Goal: Information Seeking & Learning: Learn about a topic

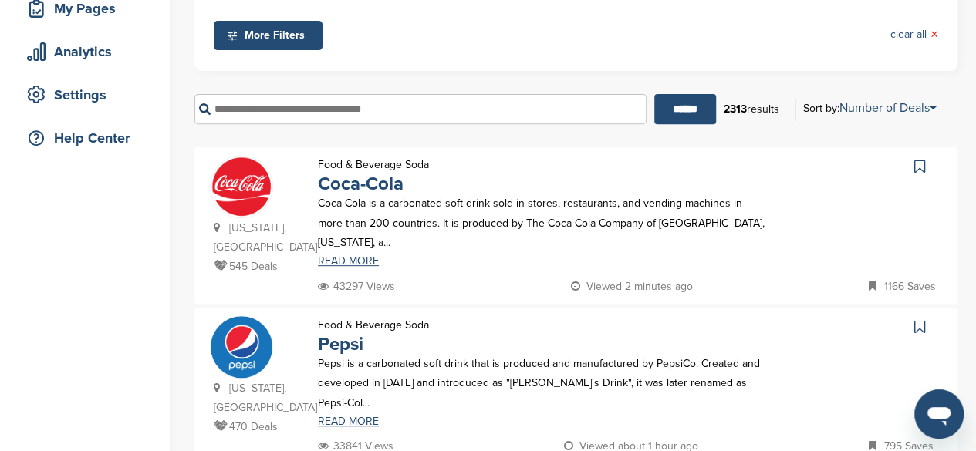
scroll to position [248, 0]
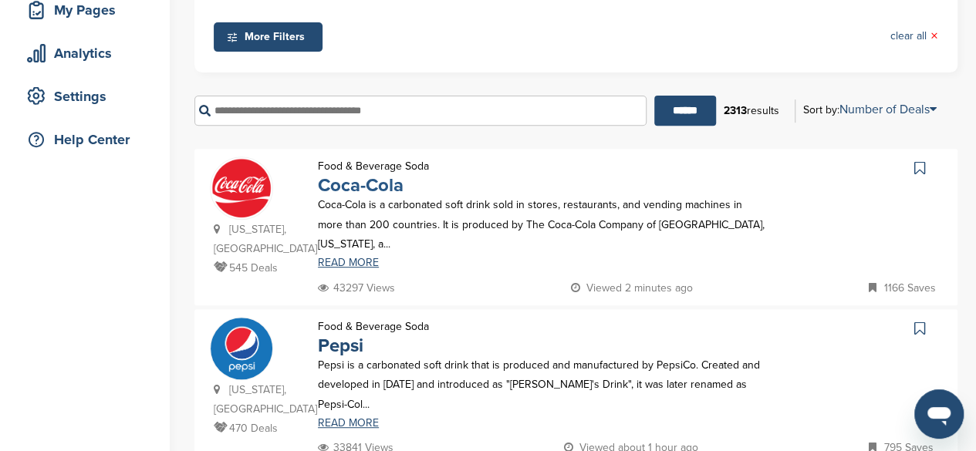
click at [373, 185] on link "Coca-Cola" at bounding box center [361, 185] width 86 height 22
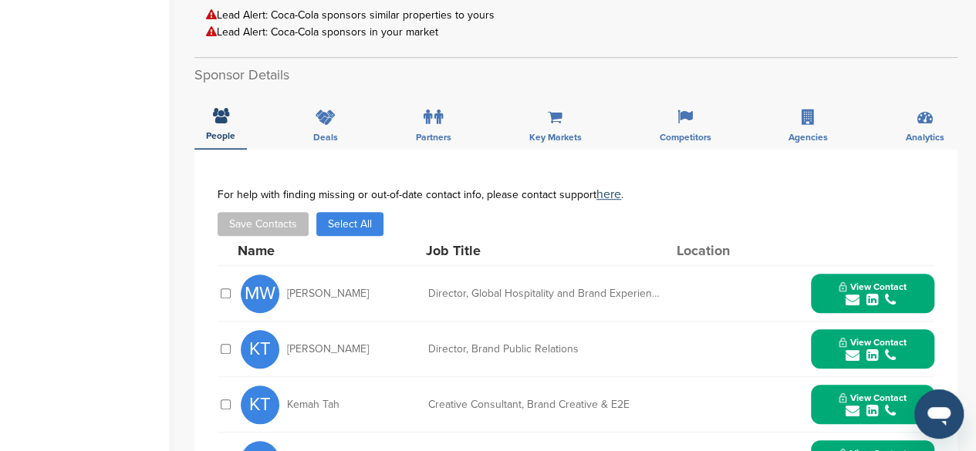
scroll to position [451, 0]
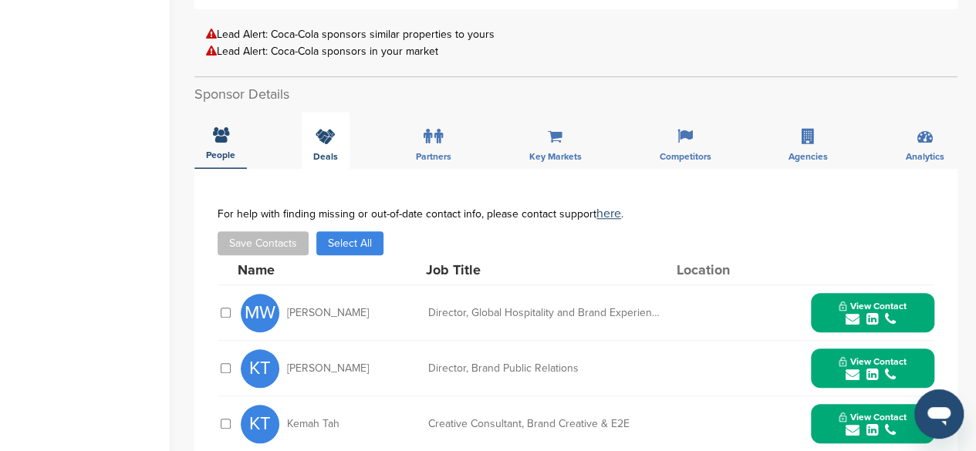
click at [341, 134] on div "Deals" at bounding box center [326, 140] width 48 height 57
click at [320, 127] on icon at bounding box center [326, 134] width 20 height 15
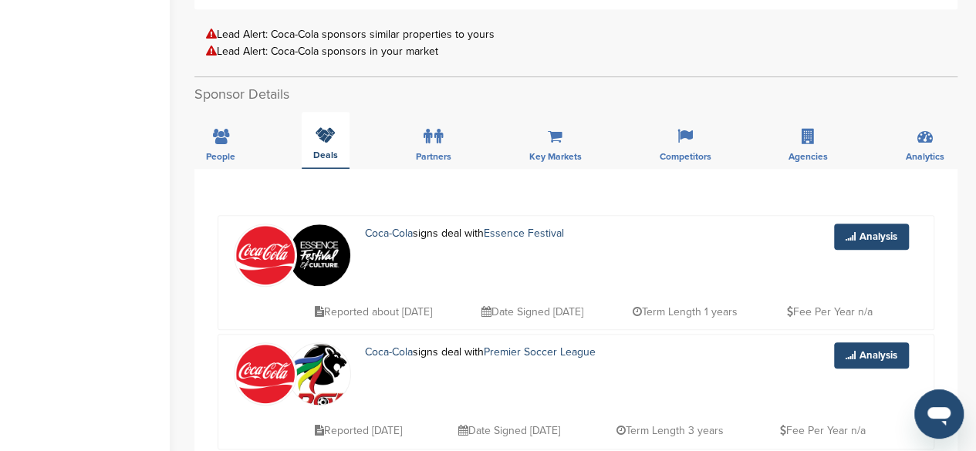
click at [327, 127] on icon at bounding box center [326, 134] width 20 height 15
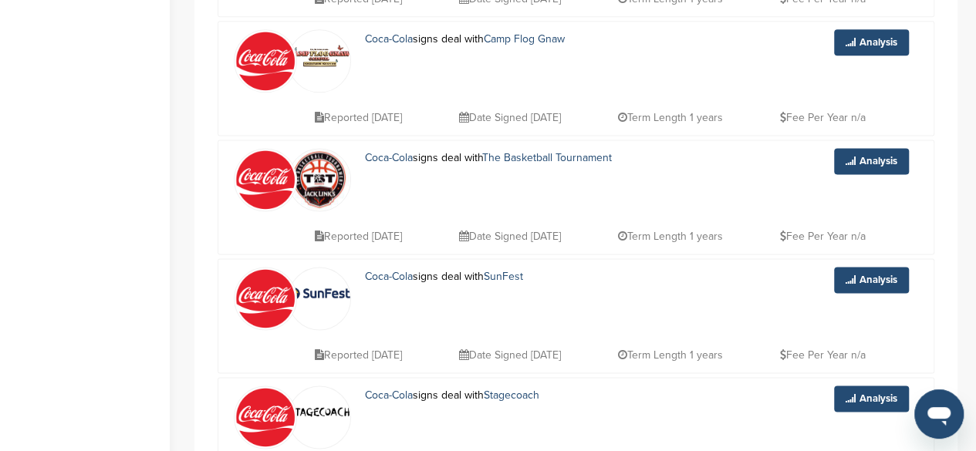
scroll to position [1003, 0]
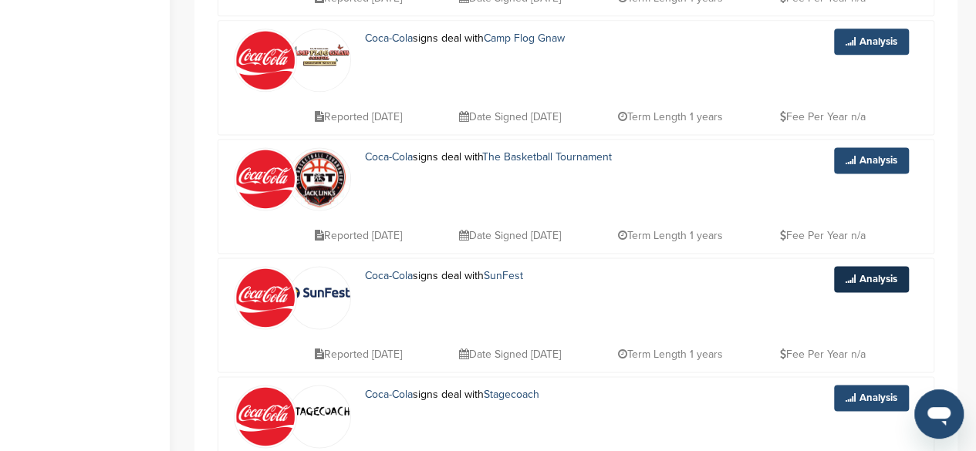
click at [861, 266] on link "Analysis" at bounding box center [871, 279] width 75 height 26
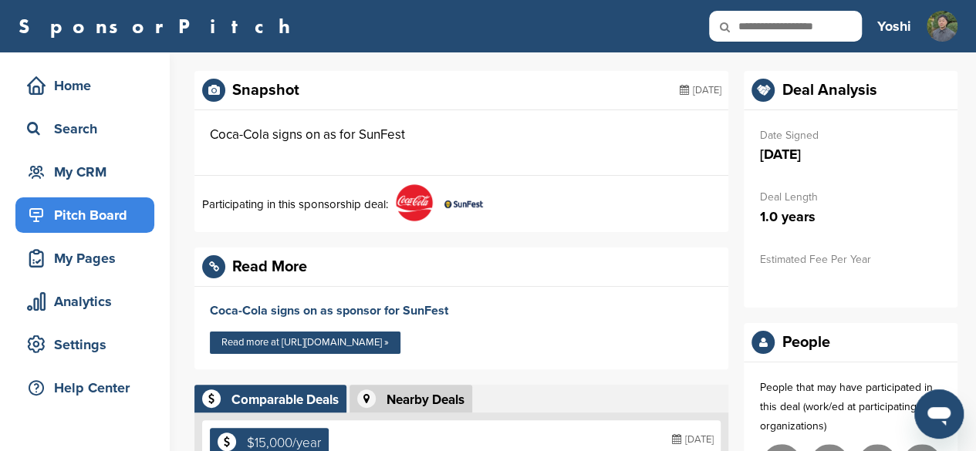
click at [113, 215] on div "Pitch Board" at bounding box center [88, 215] width 131 height 28
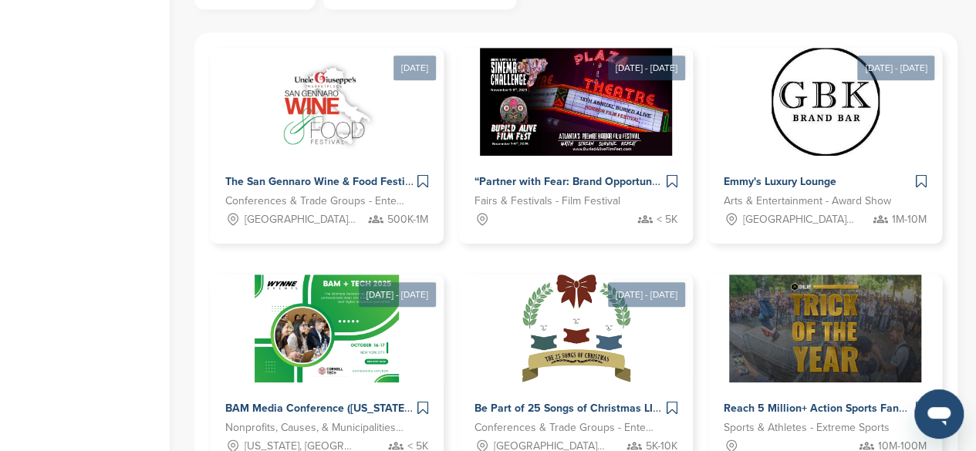
scroll to position [504, 0]
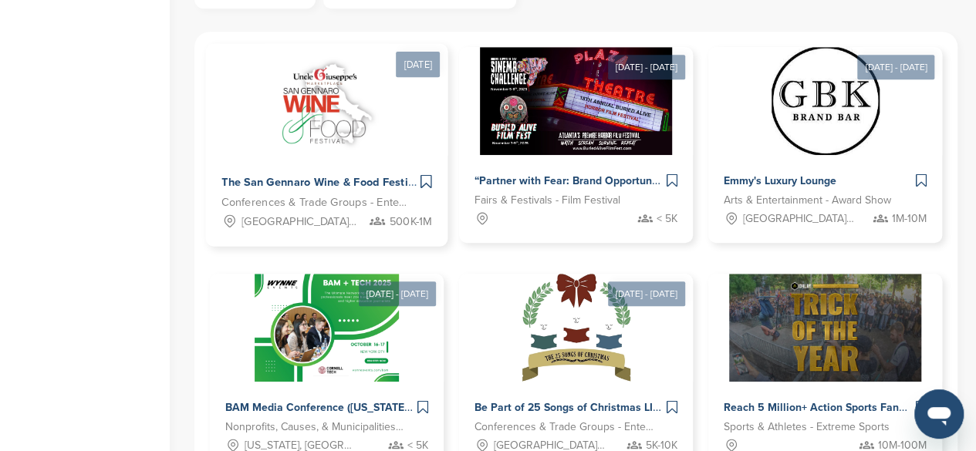
click at [317, 176] on span "The San Gennaro Wine & Food Festival" at bounding box center [321, 182] width 201 height 14
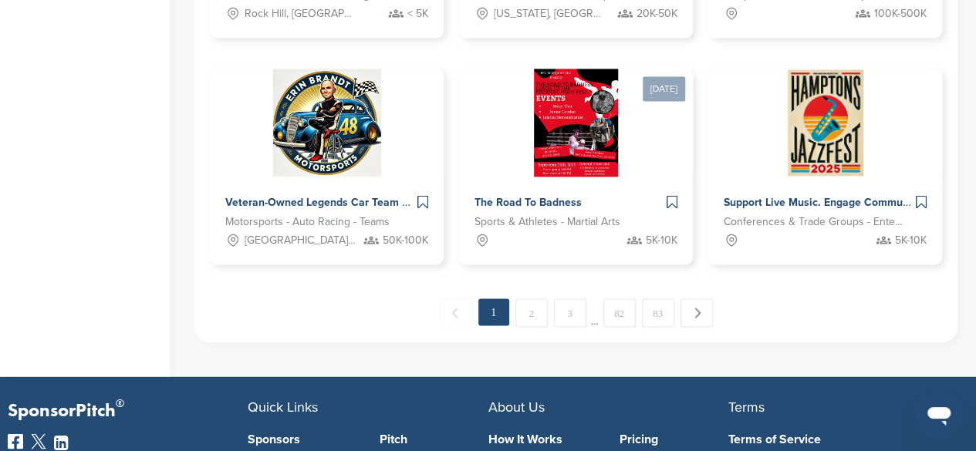
scroll to position [1163, 0]
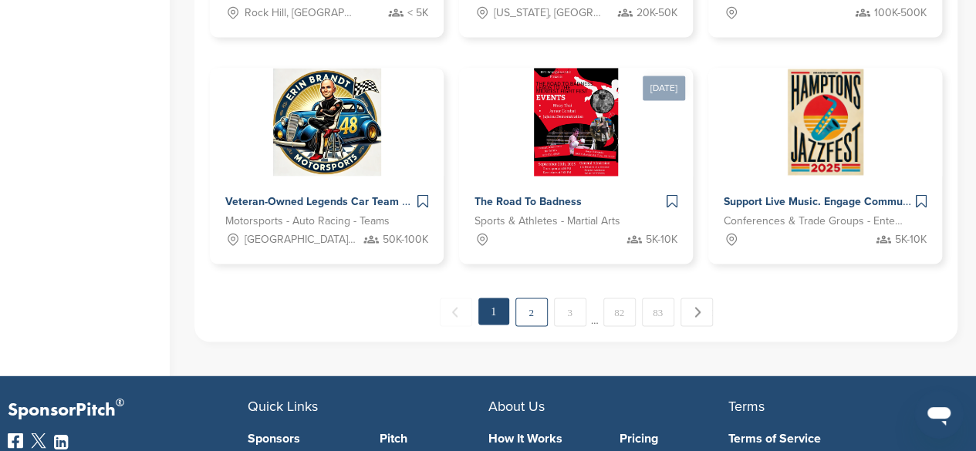
click at [525, 303] on link "2" at bounding box center [531, 312] width 32 height 29
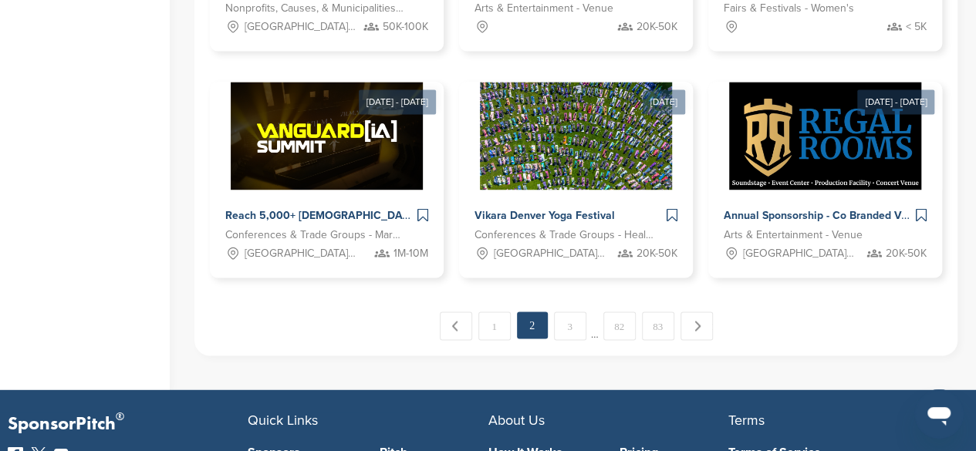
scroll to position [1149, 0]
